Goal: Task Accomplishment & Management: Manage account settings

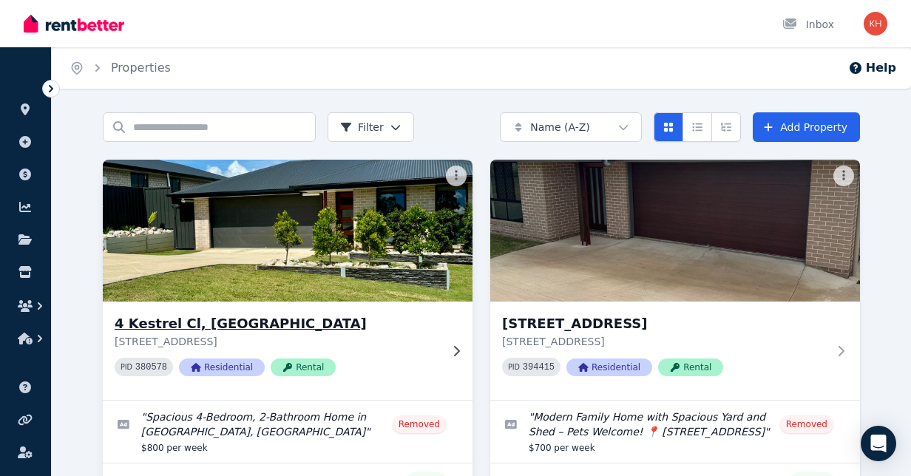
click at [381, 313] on div "[STREET_ADDRESS] PID 380578 Residential Rental" at bounding box center [277, 350] width 325 height 75
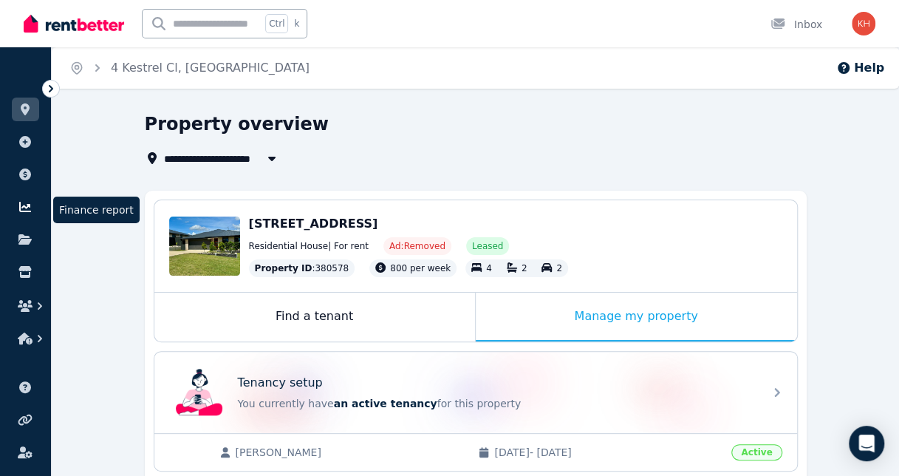
click at [18, 201] on icon at bounding box center [25, 207] width 15 height 12
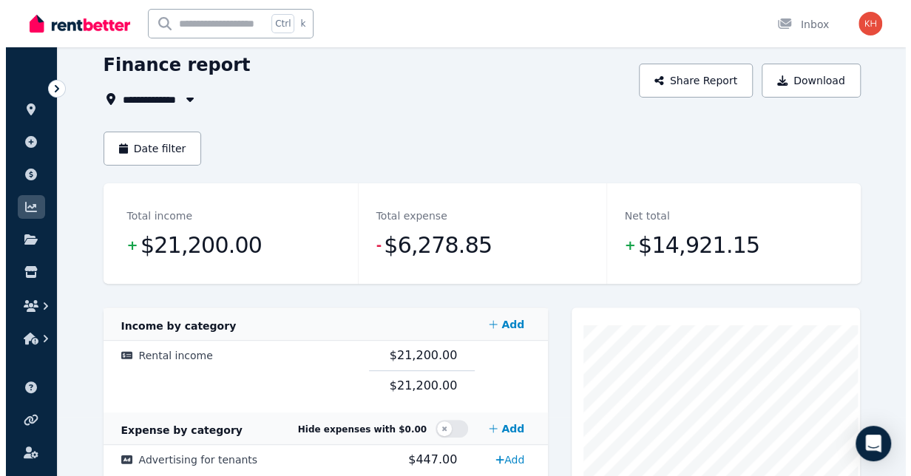
scroll to position [58, 0]
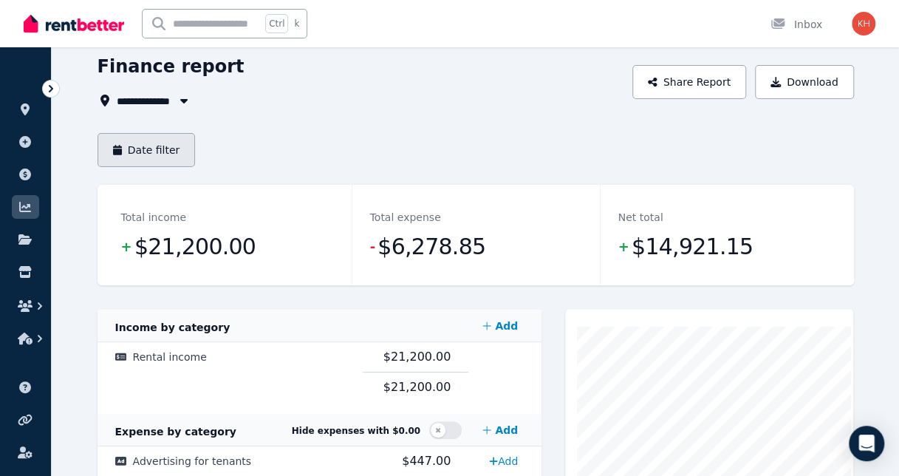
click at [127, 133] on button "Date filter" at bounding box center [147, 150] width 98 height 34
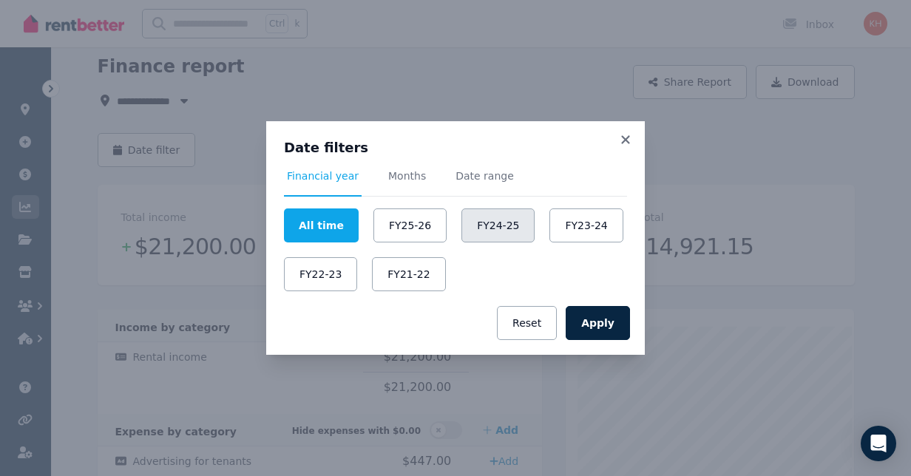
click at [502, 234] on button "FY24-25" at bounding box center [497, 225] width 73 height 34
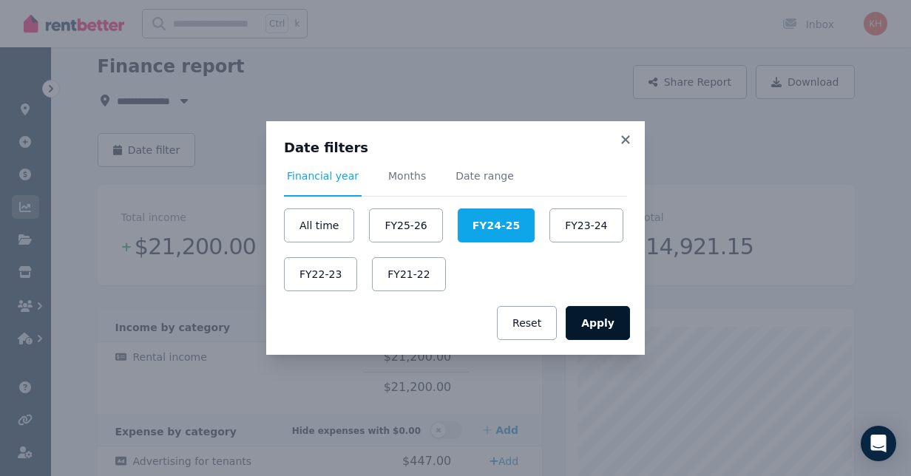
click at [572, 306] on button "Apply" at bounding box center [597, 323] width 64 height 34
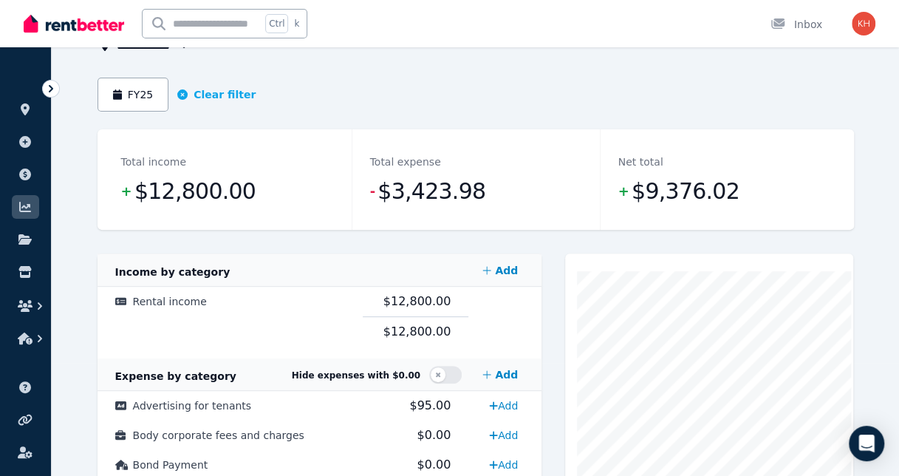
scroll to position [125, 0]
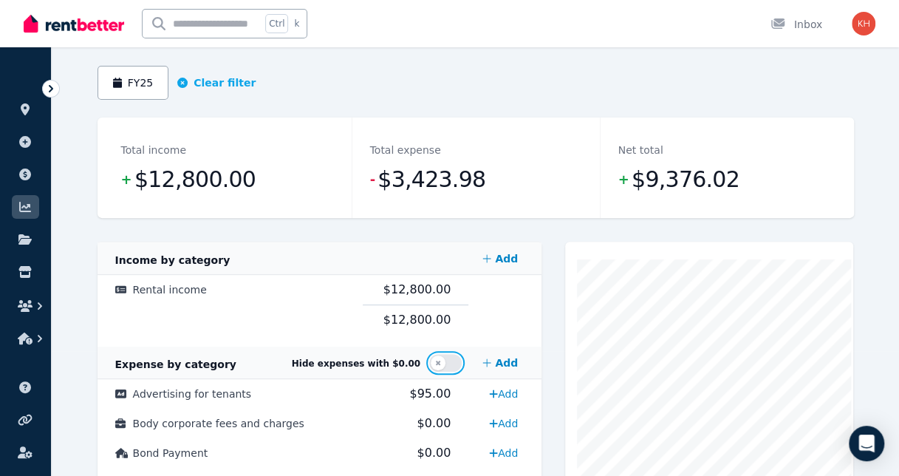
click at [462, 354] on button "button" at bounding box center [445, 363] width 33 height 18
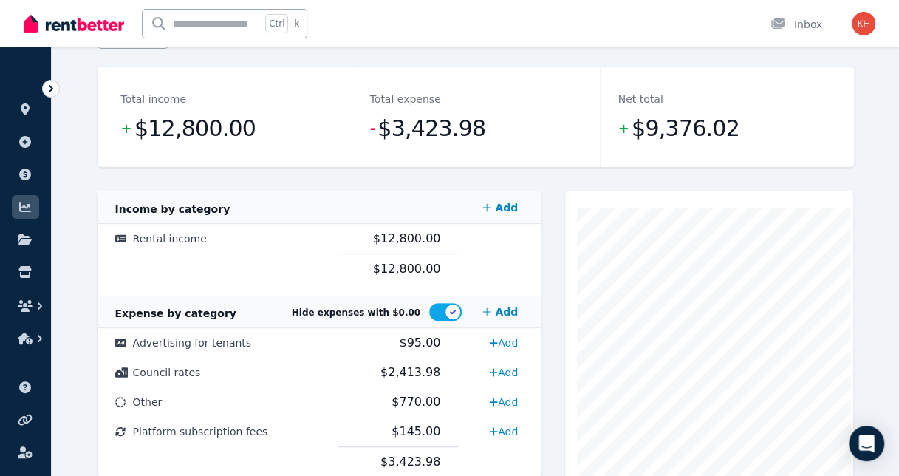
scroll to position [0, 0]
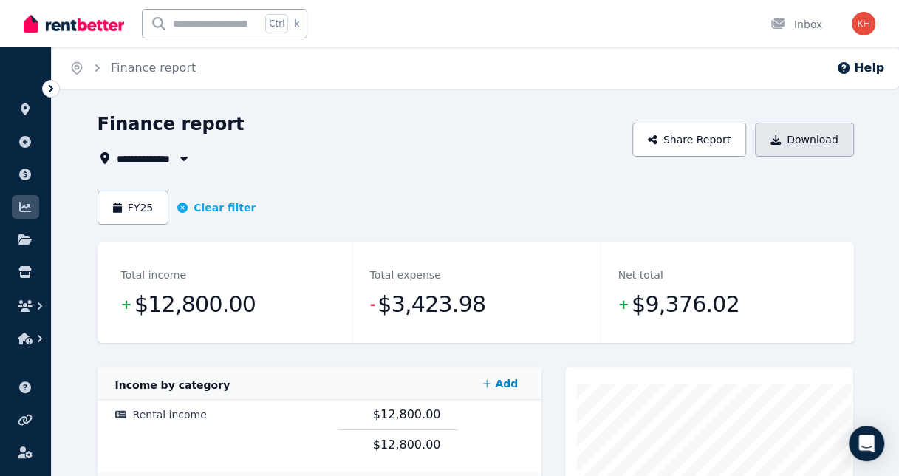
click at [803, 123] on button "Download" at bounding box center [804, 140] width 99 height 34
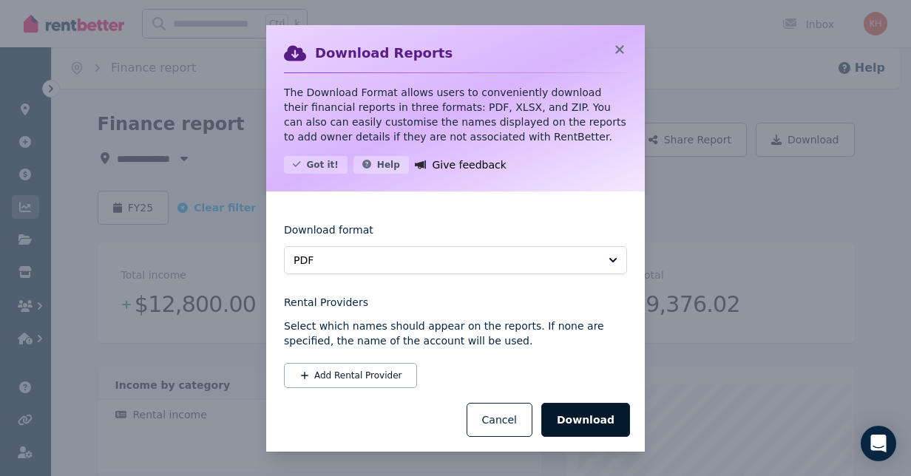
click at [541, 403] on button "Download" at bounding box center [585, 420] width 89 height 34
